Goal: Navigation & Orientation: Find specific page/section

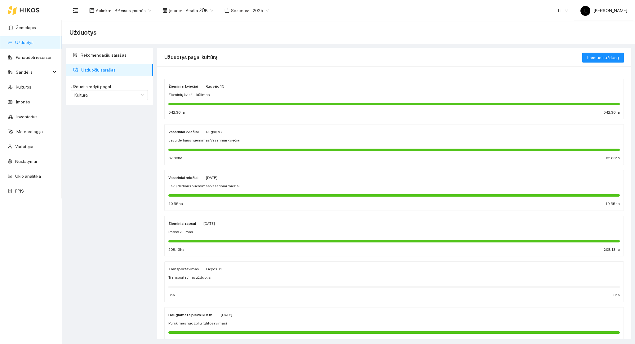
scroll to position [44, 0]
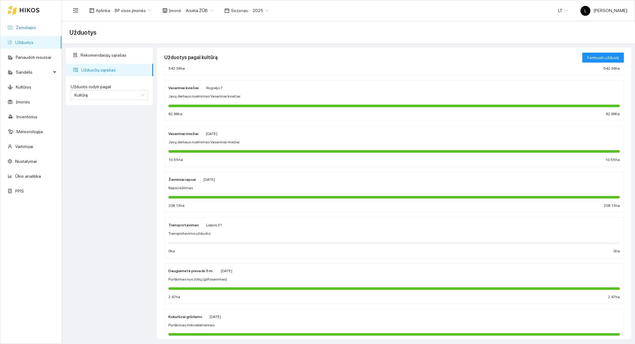
click at [36, 30] on link "Žemėlapis" at bounding box center [26, 27] width 20 height 5
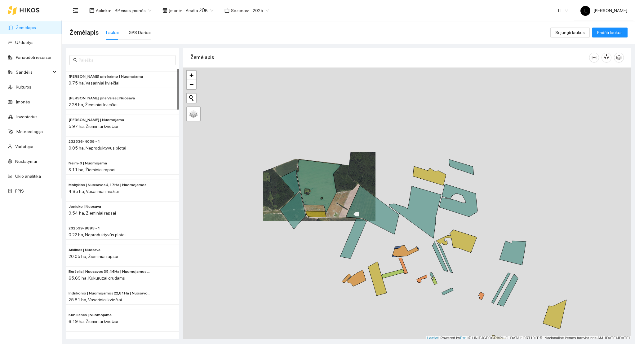
scroll to position [2, 0]
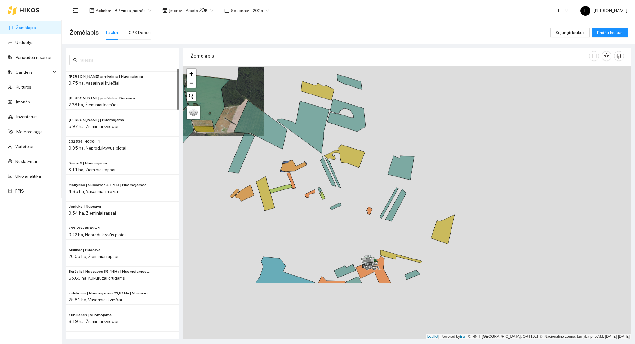
drag, startPoint x: 360, startPoint y: 221, endPoint x: 214, endPoint y: 124, distance: 175.5
click at [195, 101] on div at bounding box center [407, 203] width 448 height 274
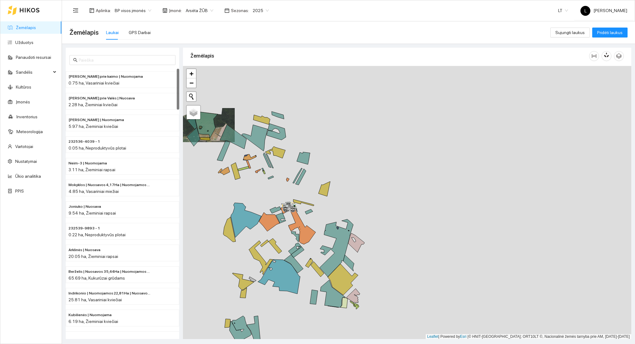
drag, startPoint x: 277, startPoint y: 204, endPoint x: 345, endPoint y: 170, distance: 76.3
click at [345, 171] on div at bounding box center [407, 203] width 448 height 274
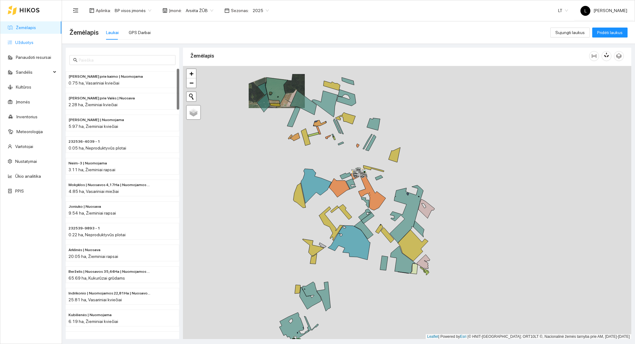
click at [28, 45] on link "Užduotys" at bounding box center [24, 42] width 18 height 5
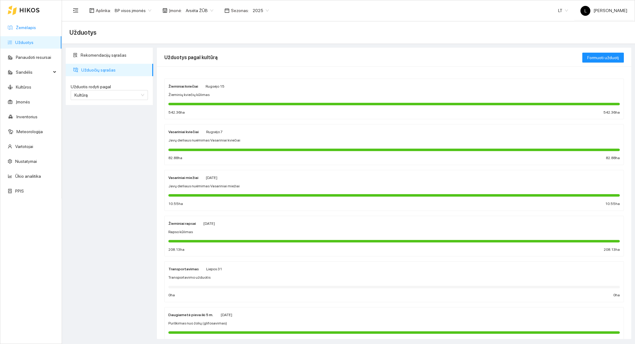
click at [28, 29] on link "Žemėlapis" at bounding box center [26, 27] width 20 height 5
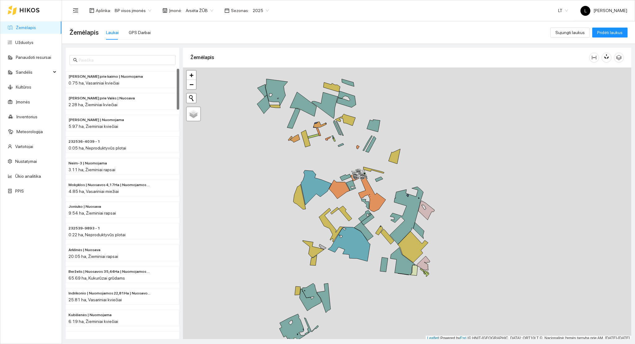
click at [197, 16] on div "Aplinka : BP visos įmonės Įmonė : Arsėta ŽŪB Sezonas : 2025" at bounding box center [170, 10] width 203 height 12
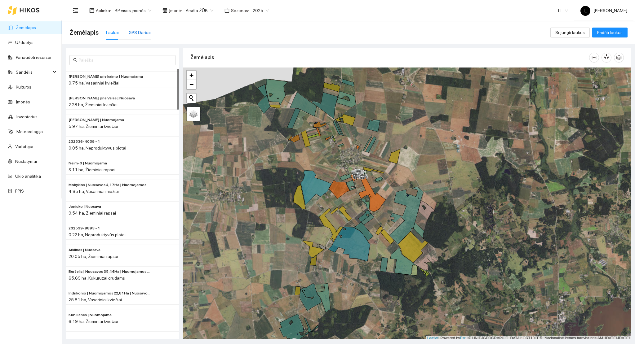
click at [130, 29] on div "GPS Darbai" at bounding box center [140, 32] width 22 height 7
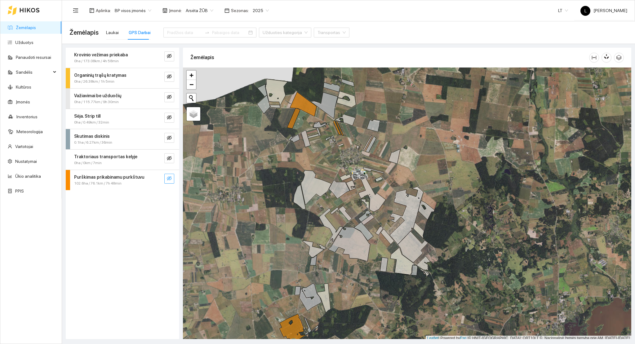
click at [171, 178] on icon "eye-invisible" at bounding box center [169, 178] width 5 height 5
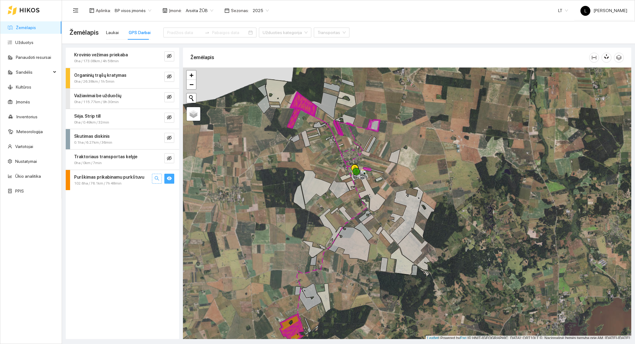
click at [162, 178] on button "button" at bounding box center [157, 179] width 10 height 10
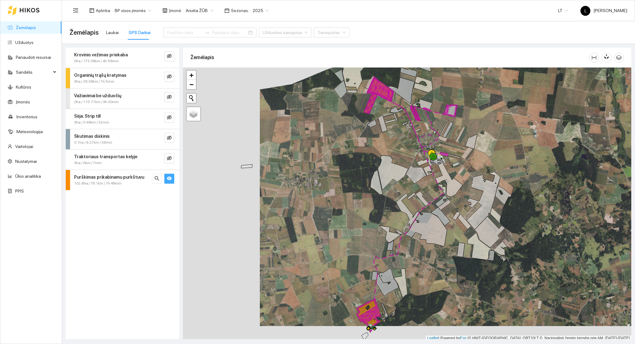
click at [150, 179] on div "Purškimas prikabinamu purkštuvu" at bounding box center [112, 177] width 76 height 7
click at [122, 226] on div "[DATE]" at bounding box center [114, 224] width 58 height 6
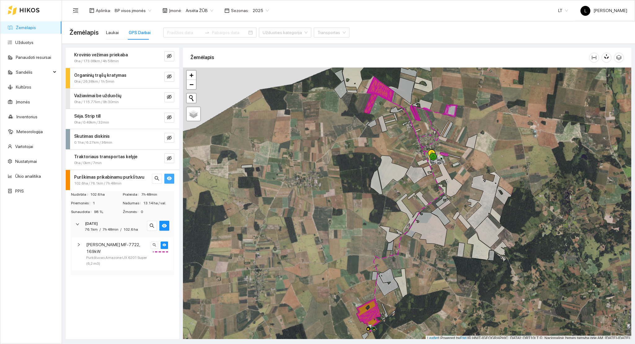
click at [129, 250] on span "[PERSON_NAME] MF-7722, 169kW" at bounding box center [117, 248] width 62 height 14
click at [128, 251] on span "[PERSON_NAME] MF-7722, 169kW" at bounding box center [117, 248] width 62 height 14
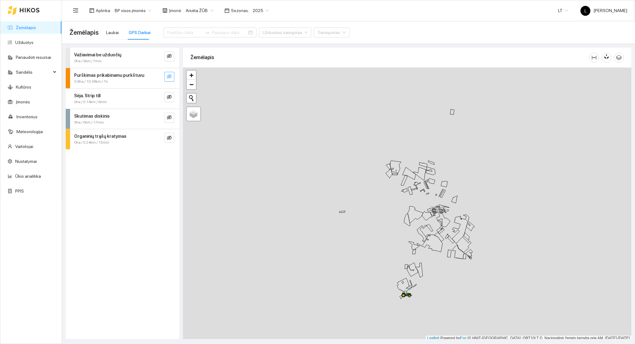
click at [171, 75] on icon "eye-invisible" at bounding box center [169, 76] width 5 height 5
click at [154, 76] on icon "search" at bounding box center [156, 76] width 5 height 5
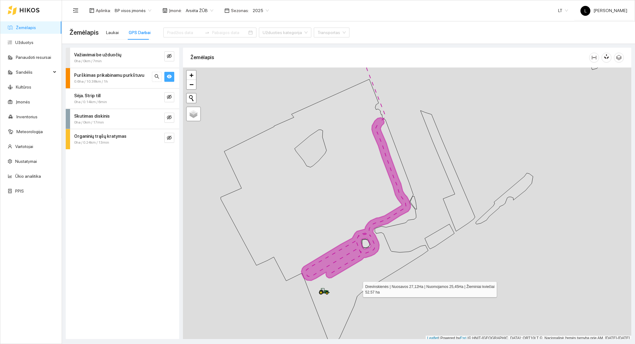
scroll to position [2, 0]
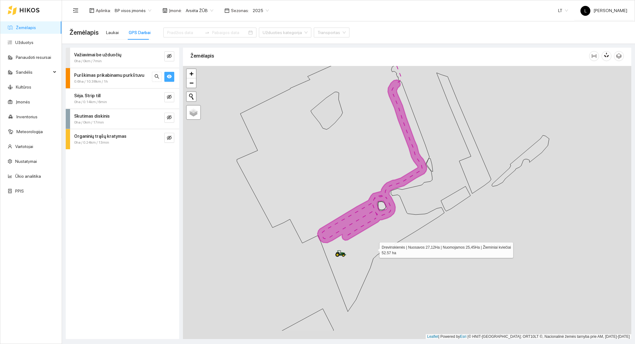
drag, startPoint x: 357, startPoint y: 287, endPoint x: 373, endPoint y: 253, distance: 37.4
click at [373, 249] on icon at bounding box center [340, 177] width 207 height 270
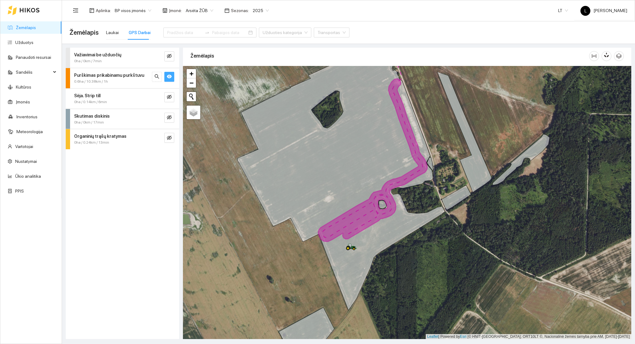
click at [36, 27] on link "Žemėlapis" at bounding box center [26, 27] width 20 height 5
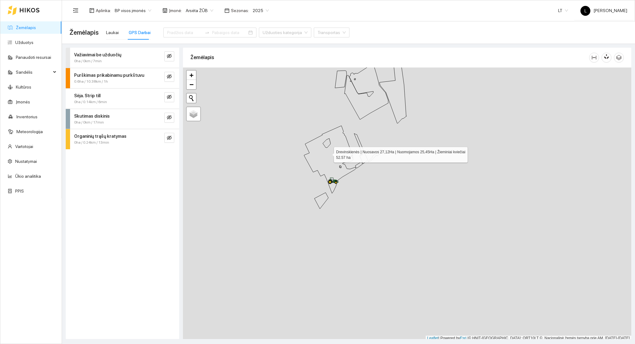
scroll to position [2, 0]
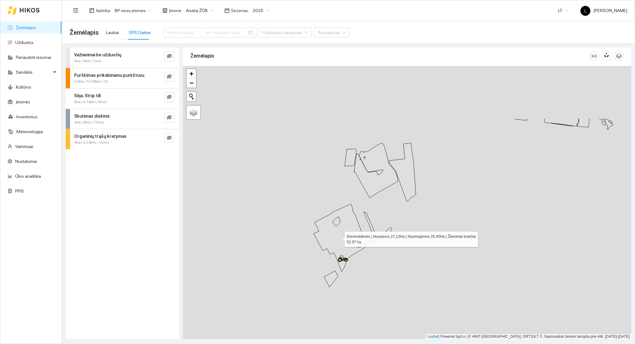
drag, startPoint x: 329, startPoint y: 165, endPoint x: 336, endPoint y: 235, distance: 69.8
click at [338, 236] on icon at bounding box center [340, 238] width 52 height 68
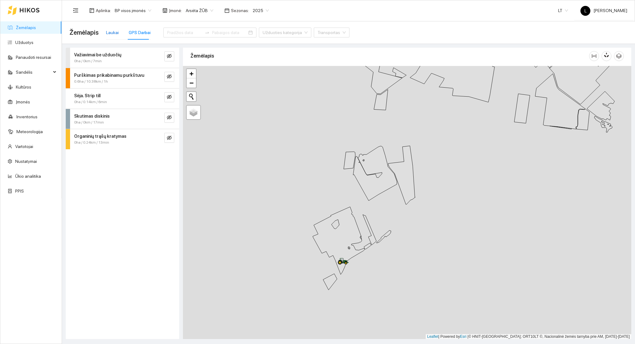
click at [108, 33] on div "Laukai" at bounding box center [112, 32] width 13 height 7
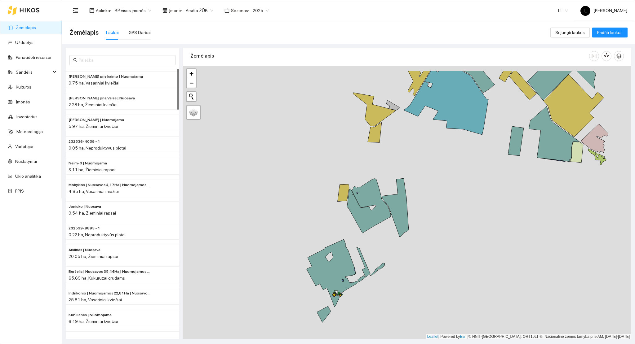
drag, startPoint x: 400, startPoint y: 166, endPoint x: 396, endPoint y: 170, distance: 5.5
click at [398, 171] on div at bounding box center [407, 203] width 448 height 274
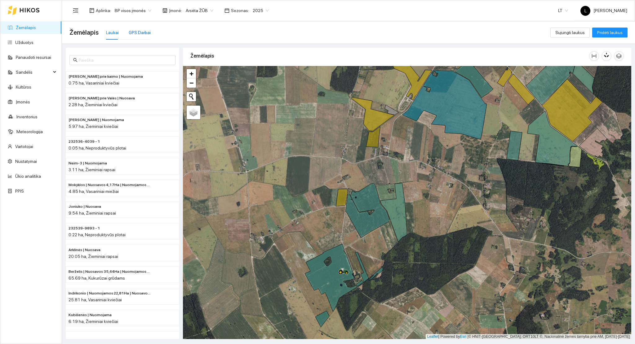
click at [143, 32] on div "GPS Darbai" at bounding box center [140, 32] width 22 height 7
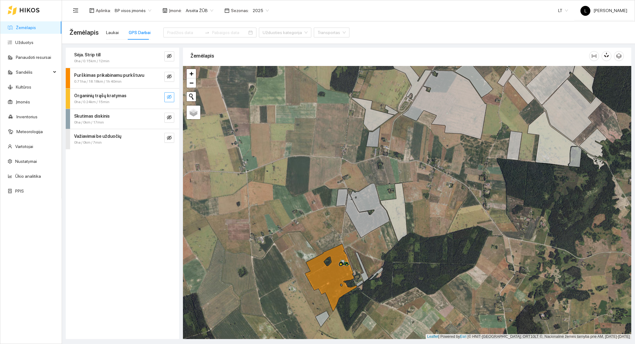
click at [170, 98] on icon "eye-invisible" at bounding box center [169, 97] width 5 height 4
click at [170, 98] on icon "eye" at bounding box center [169, 97] width 5 height 4
click at [170, 75] on icon "eye-invisible" at bounding box center [169, 76] width 5 height 4
click at [159, 77] on icon "search" at bounding box center [156, 76] width 5 height 5
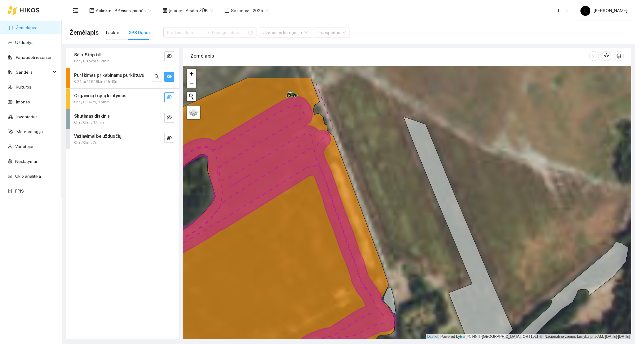
drag, startPoint x: 348, startPoint y: 205, endPoint x: 315, endPoint y: 134, distance: 78.0
click at [335, 228] on icon at bounding box center [269, 252] width 301 height 311
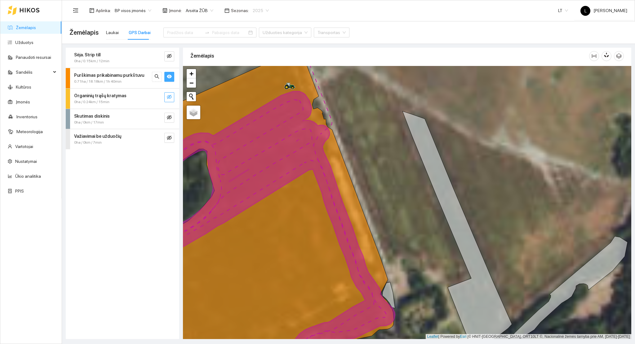
click at [255, 9] on span "2025" at bounding box center [261, 10] width 16 height 9
click at [254, 81] on div "2026" at bounding box center [256, 82] width 16 height 7
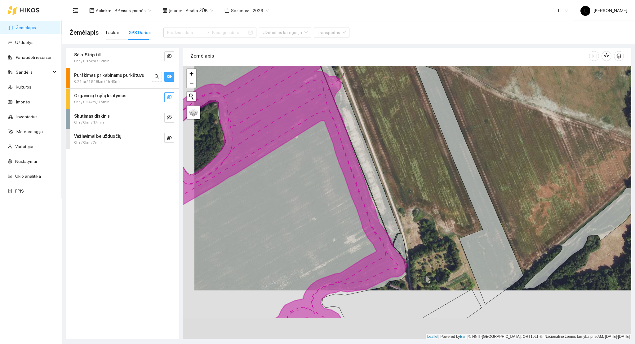
drag, startPoint x: 417, startPoint y: 222, endPoint x: 428, endPoint y: 184, distance: 39.6
click at [428, 184] on div at bounding box center [407, 203] width 448 height 274
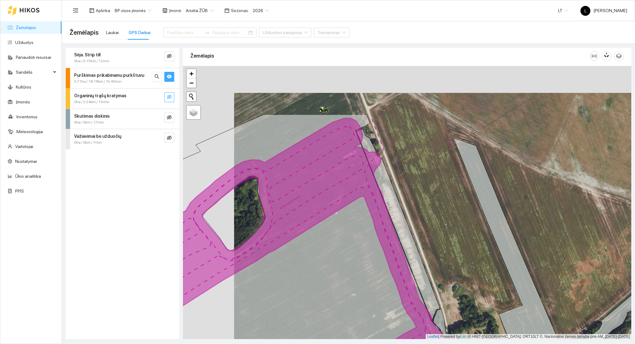
drag, startPoint x: 410, startPoint y: 163, endPoint x: 449, endPoint y: 241, distance: 86.9
click at [449, 241] on div at bounding box center [407, 203] width 448 height 274
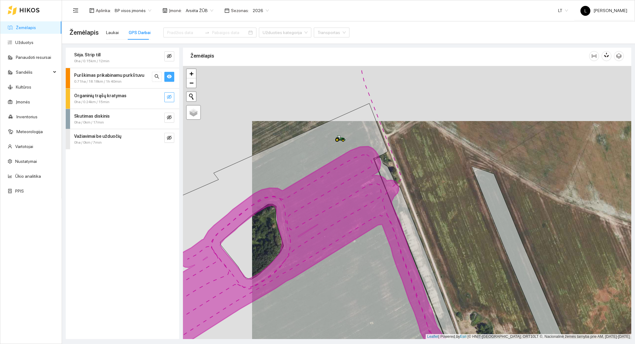
drag, startPoint x: 425, startPoint y: 194, endPoint x: 445, endPoint y: 224, distance: 36.8
click at [445, 224] on div at bounding box center [407, 203] width 448 height 274
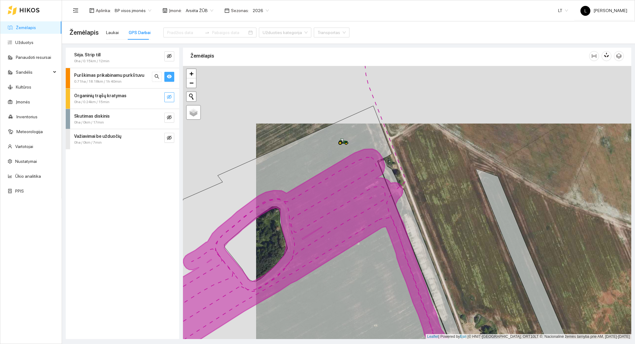
drag, startPoint x: 423, startPoint y: 277, endPoint x: 477, endPoint y: 124, distance: 162.7
click at [465, 124] on icon at bounding box center [302, 236] width 326 height 260
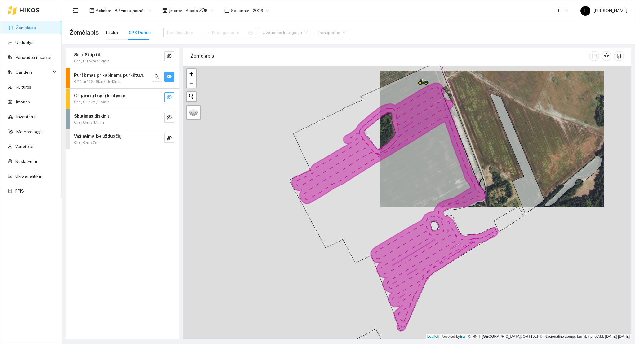
click at [36, 26] on link "Žemėlapis" at bounding box center [26, 27] width 20 height 5
